Goal: Task Accomplishment & Management: Use online tool/utility

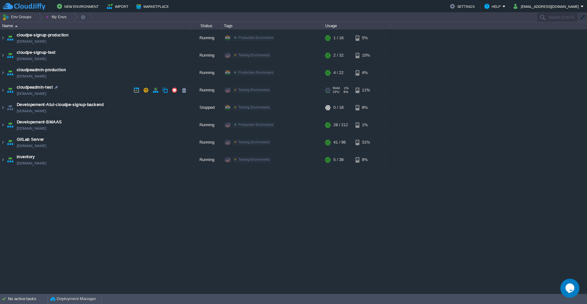
click at [104, 91] on td "cloudpeadmin-test [DOMAIN_NAME]" at bounding box center [95, 90] width 190 height 17
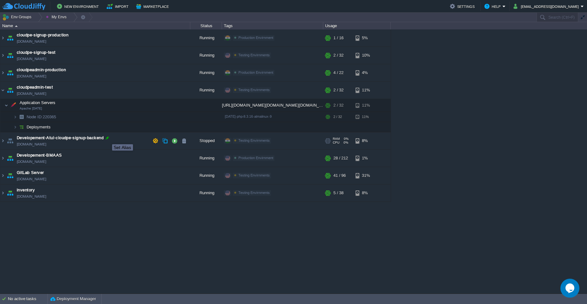
click at [107, 138] on div at bounding box center [107, 138] width 6 height 6
click at [107, 138] on input "Developement-Atul-cloudpe-signup-backend" at bounding box center [103, 138] width 173 height 8
click at [138, 210] on div "cloudpe website -developemeny environment [DOMAIN_NAME] Running [PERSON_NAME] +…" at bounding box center [293, 161] width 587 height 264
click at [111, 128] on td "Deployments" at bounding box center [95, 127] width 190 height 10
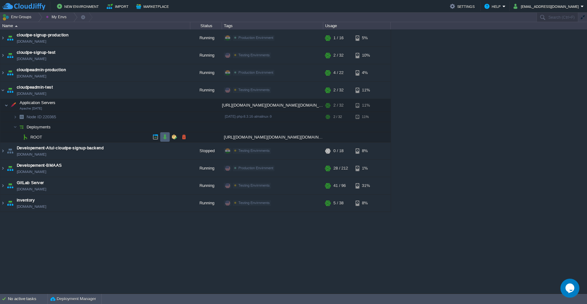
click at [163, 138] on button "button" at bounding box center [165, 137] width 6 height 6
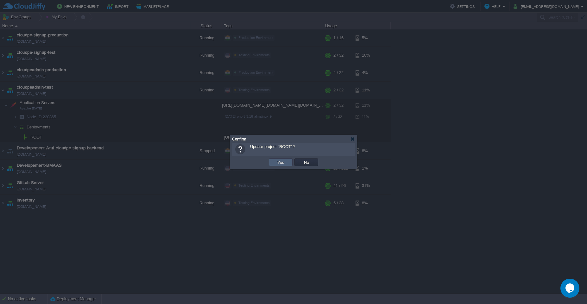
click at [288, 160] on td "Yes" at bounding box center [281, 163] width 24 height 8
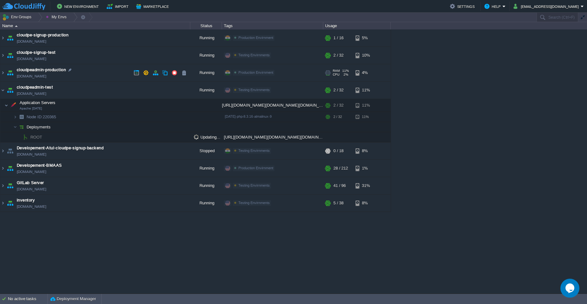
click at [106, 74] on td "cloudpeadmin-production [DOMAIN_NAME]" at bounding box center [95, 72] width 190 height 17
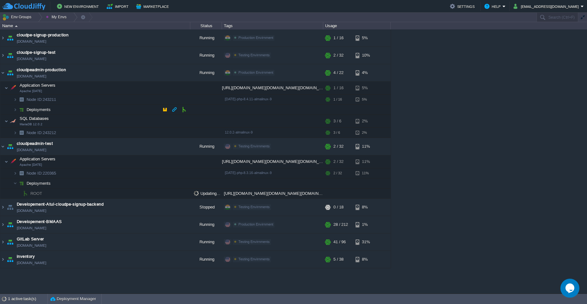
click at [123, 115] on td "Deployments" at bounding box center [95, 110] width 190 height 10
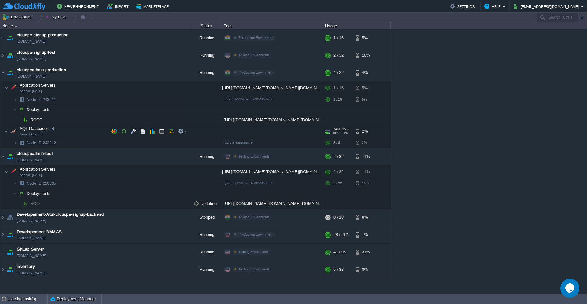
click at [78, 131] on td "SQL Databases MariaDB 12.0.2" at bounding box center [95, 131] width 190 height 13
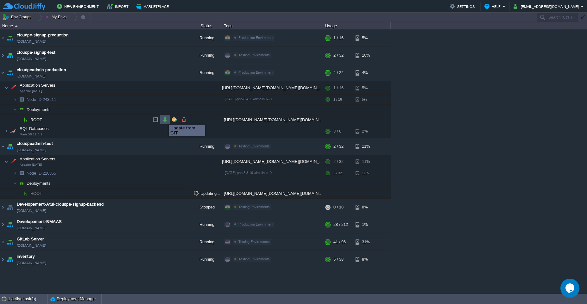
click at [164, 119] on button "button" at bounding box center [165, 120] width 6 height 6
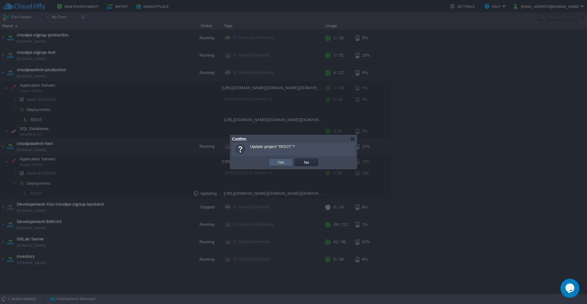
click at [275, 162] on button "Yes" at bounding box center [280, 162] width 11 height 6
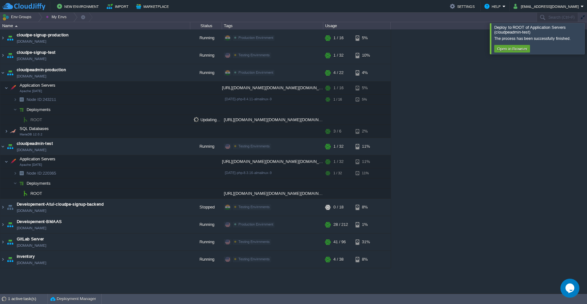
click at [586, 35] on div at bounding box center [594, 38] width 0 height 31
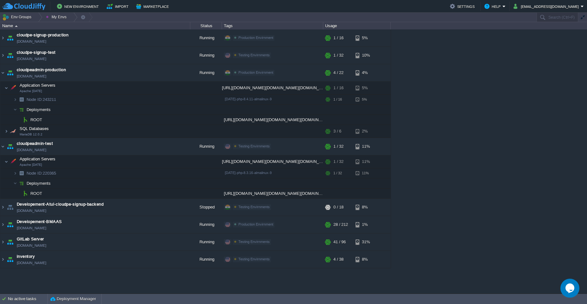
click at [543, 60] on div "cloudpe website -developemeny environment [DOMAIN_NAME] Running [PERSON_NAME] +…" at bounding box center [293, 161] width 587 height 264
click at [91, 143] on td "cloudpeadmin-test [DOMAIN_NAME]" at bounding box center [95, 146] width 190 height 17
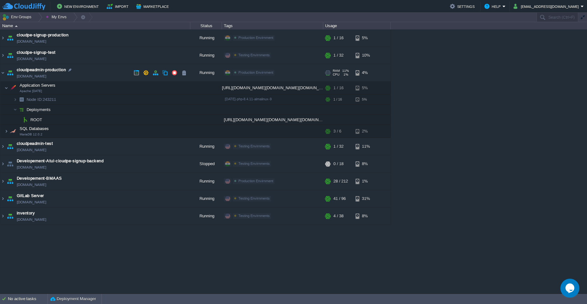
click at [78, 72] on td "cloudpeadmin-production [DOMAIN_NAME]" at bounding box center [95, 72] width 190 height 17
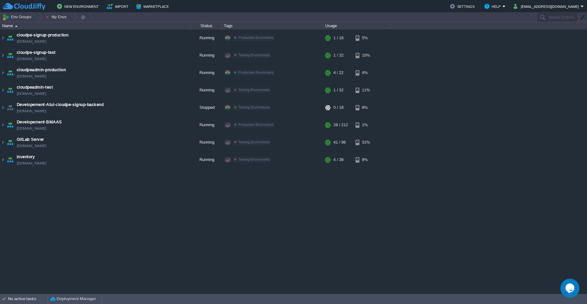
click at [410, 212] on div "cloudpe website -developemeny environment [DOMAIN_NAME] Running [PERSON_NAME] +…" at bounding box center [293, 161] width 587 height 264
click at [96, 79] on td "cloudpeadmin-production [DOMAIN_NAME]" at bounding box center [95, 72] width 190 height 17
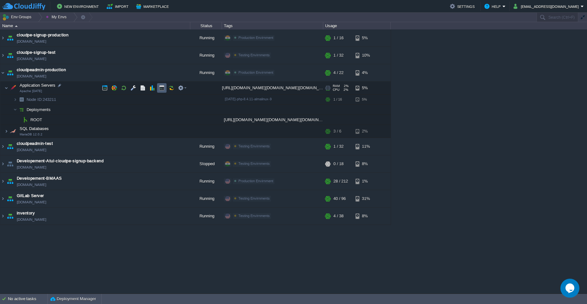
click at [160, 91] on td at bounding box center [161, 87] width 9 height 9
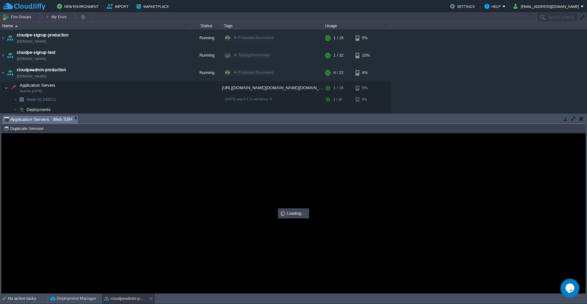
click at [572, 119] on button "button" at bounding box center [573, 119] width 6 height 6
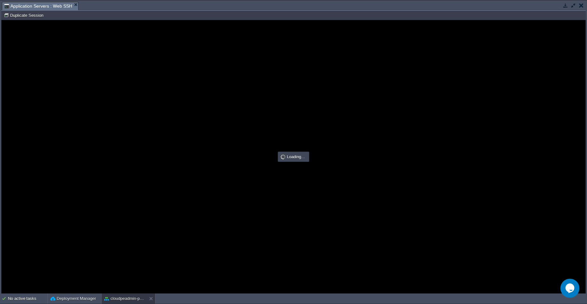
type input "#000000"
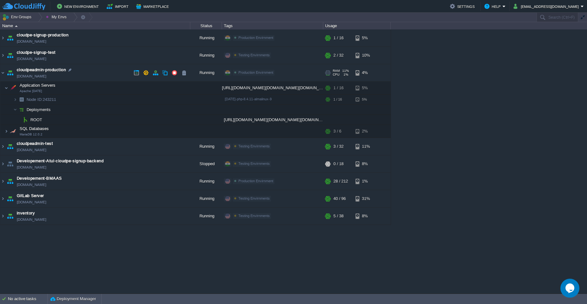
click at [93, 77] on td "cloudpeadmin-production [DOMAIN_NAME]" at bounding box center [95, 72] width 190 height 17
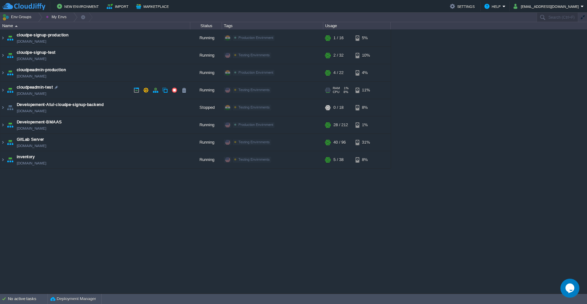
click at [94, 90] on td "cloudpeadmin-test [DOMAIN_NAME]" at bounding box center [95, 90] width 190 height 17
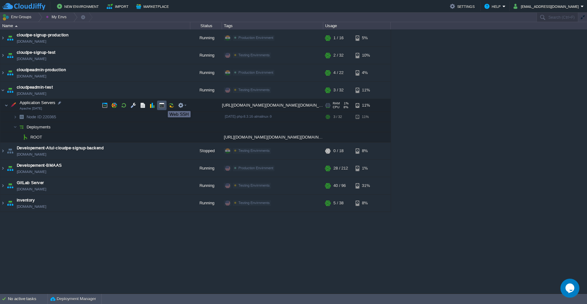
click at [163, 105] on button "button" at bounding box center [162, 106] width 6 height 6
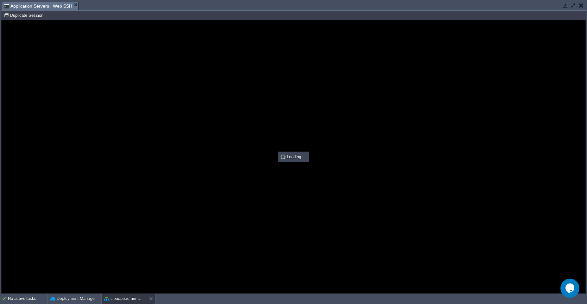
type input "#000000"
